Goal: Check status: Check status

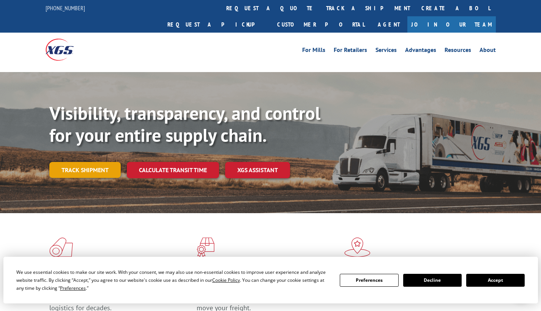
click at [73, 162] on link "Track shipment" at bounding box center [84, 170] width 71 height 16
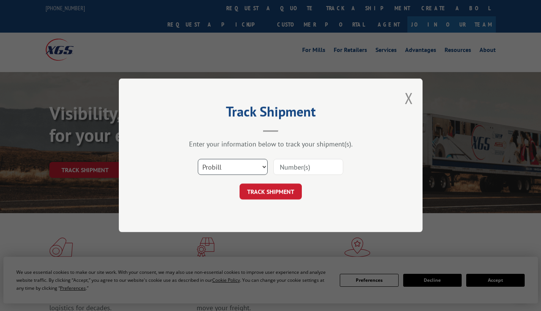
select select "bol"
click at [299, 166] on input at bounding box center [308, 167] width 70 height 16
type input "6024134"
click at [283, 197] on button "TRACK SHIPMENT" at bounding box center [270, 192] width 62 height 16
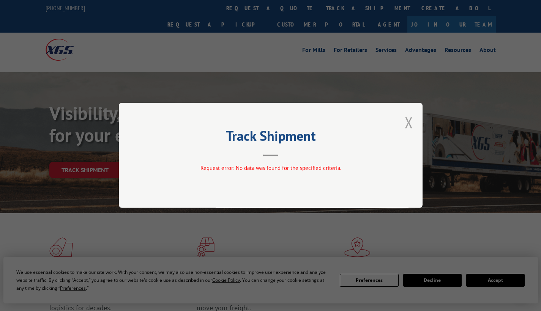
click at [412, 121] on button "Close modal" at bounding box center [408, 122] width 8 height 20
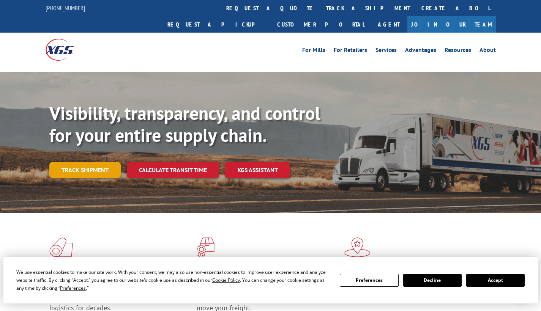
click at [80, 162] on link "Track shipment" at bounding box center [84, 170] width 71 height 16
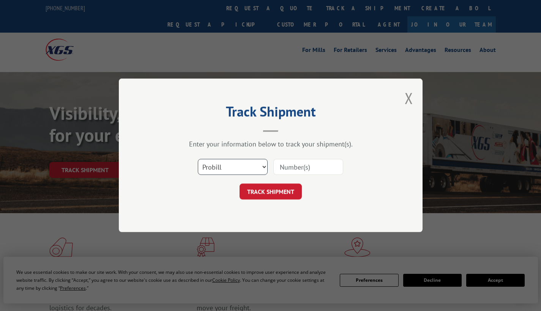
select select "bol"
click at [284, 168] on input at bounding box center [308, 167] width 70 height 16
type input "6024134"
click at [275, 190] on button "TRACK SHIPMENT" at bounding box center [270, 192] width 62 height 16
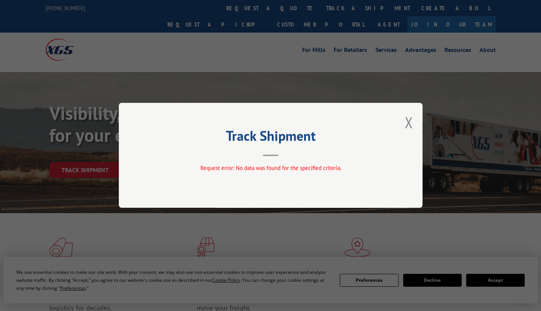
click at [409, 119] on button "Close modal" at bounding box center [408, 122] width 8 height 20
